Goal: Task Accomplishment & Management: Manage account settings

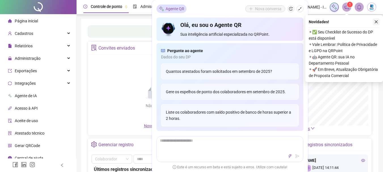
click at [374, 21] on icon "close" at bounding box center [376, 22] width 4 height 4
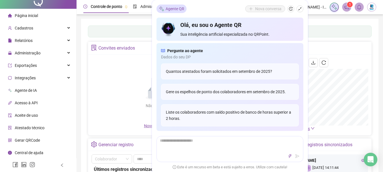
scroll to position [28, 0]
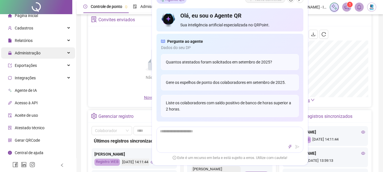
click at [43, 53] on div "Administração" at bounding box center [38, 52] width 74 height 11
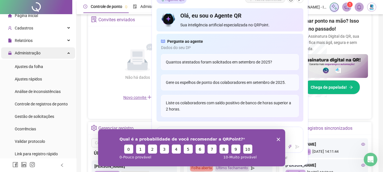
scroll to position [0, 0]
click at [279, 139] on icon "Encerrar pesquisa" at bounding box center [277, 138] width 3 height 3
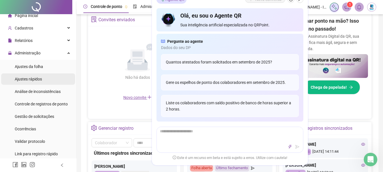
click at [27, 77] on span "Ajustes rápidos" at bounding box center [28, 79] width 27 height 5
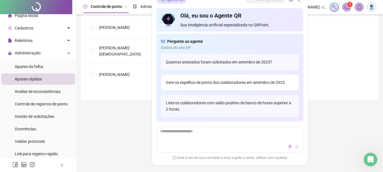
scroll to position [27, 0]
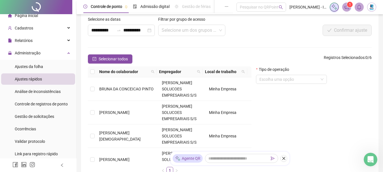
scroll to position [0, 0]
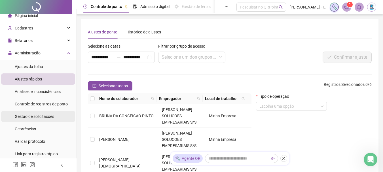
click at [39, 116] on span "Gestão de solicitações" at bounding box center [34, 116] width 39 height 5
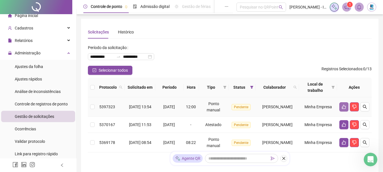
click at [344, 105] on icon "like" at bounding box center [344, 107] width 5 height 5
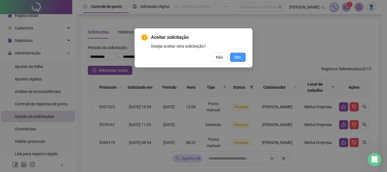
click at [233, 56] on button "Sim" at bounding box center [238, 57] width 16 height 9
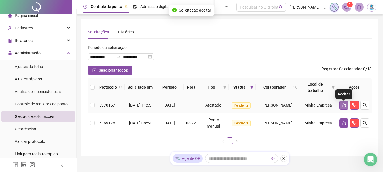
click at [344, 106] on icon "like" at bounding box center [344, 105] width 4 height 4
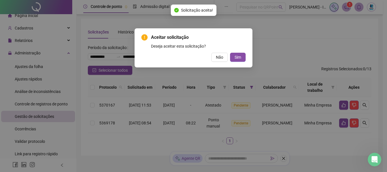
click at [236, 52] on div "Aceitar solicitação Deseja aceitar esta solicitação? Não Sim" at bounding box center [193, 48] width 104 height 28
click at [238, 58] on span "Sim" at bounding box center [238, 57] width 7 height 6
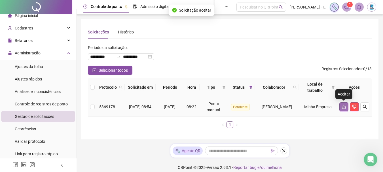
click at [342, 108] on icon "like" at bounding box center [344, 107] width 4 height 4
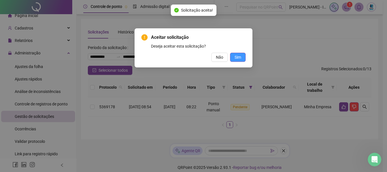
click at [236, 57] on span "Sim" at bounding box center [238, 57] width 7 height 6
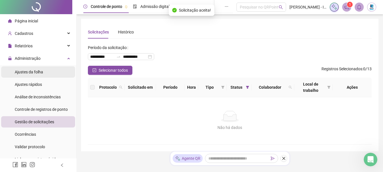
click at [38, 69] on div "Ajustes da folha" at bounding box center [29, 71] width 28 height 11
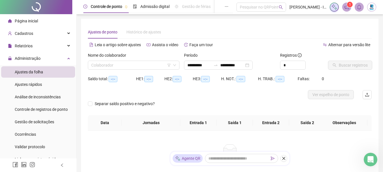
type input "**********"
click at [143, 65] on input "search" at bounding box center [131, 65] width 80 height 9
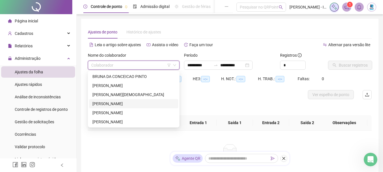
click at [132, 104] on div "[PERSON_NAME]" at bounding box center [133, 104] width 82 height 6
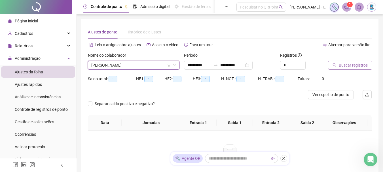
click at [343, 65] on span "Buscar registros" at bounding box center [353, 65] width 29 height 6
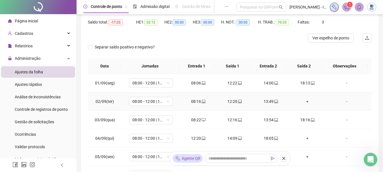
scroll to position [113, 0]
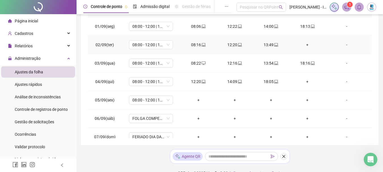
click at [303, 45] on div "+" at bounding box center [307, 45] width 27 height 6
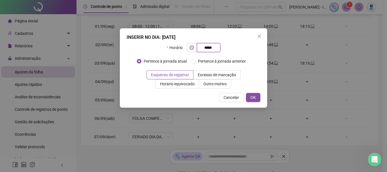
type input "*****"
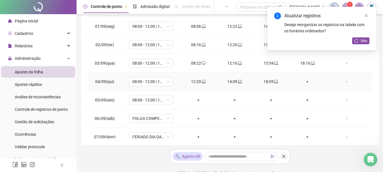
click at [304, 81] on div "+" at bounding box center [307, 82] width 27 height 6
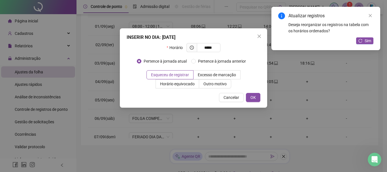
type input "*****"
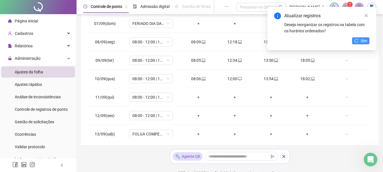
click at [354, 42] on icon "reload" at bounding box center [356, 41] width 4 height 4
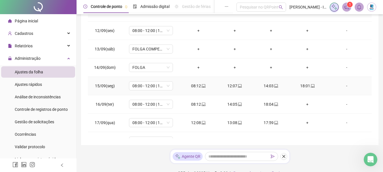
scroll to position [211, 0]
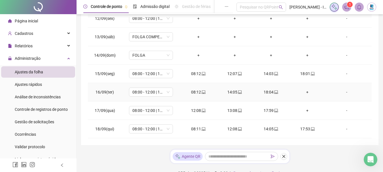
click at [303, 93] on div "+" at bounding box center [307, 92] width 27 height 6
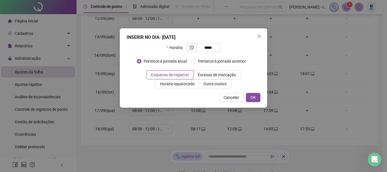
type input "*****"
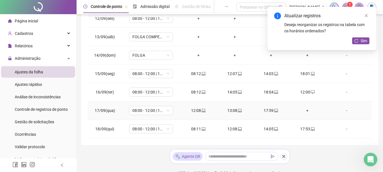
click at [309, 108] on td "+" at bounding box center [307, 110] width 36 height 18
click at [305, 109] on div "+" at bounding box center [307, 110] width 27 height 6
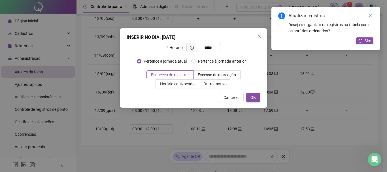
type input "*****"
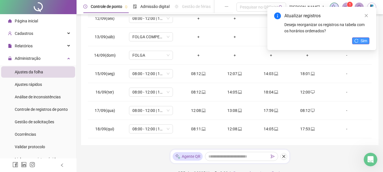
click at [361, 43] on span "Sim" at bounding box center [364, 41] width 7 height 6
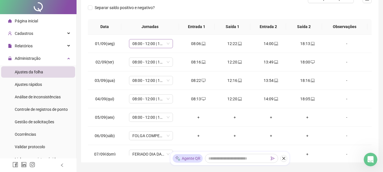
scroll to position [0, 0]
